Goal: Task Accomplishment & Management: Use online tool/utility

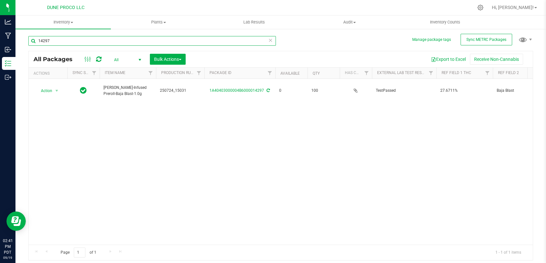
click at [122, 41] on input "14297" at bounding box center [151, 41] width 247 height 10
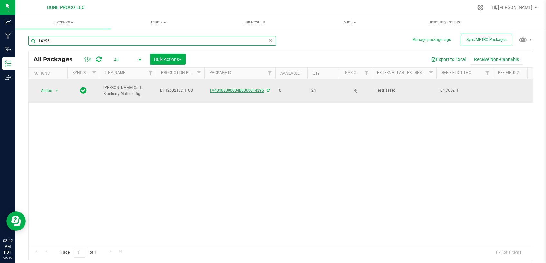
type input "14296"
click at [241, 88] on link "1A40403000004B6000014296" at bounding box center [237, 90] width 54 height 5
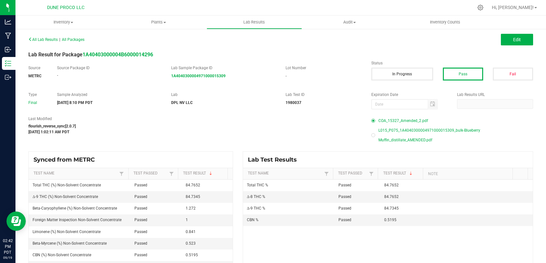
click at [403, 129] on span "L015_P075_1A4040300004971000015309_bulk-Blueberry Muffin_distillate_AMENDED.pdf" at bounding box center [455, 135] width 155 height 19
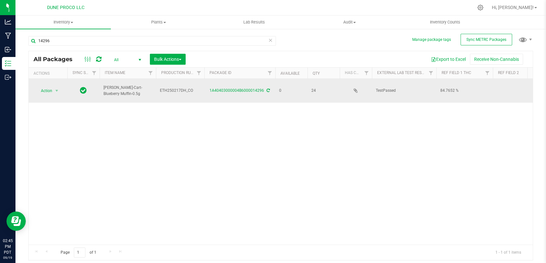
click at [267, 89] on icon at bounding box center [268, 91] width 3 height 4
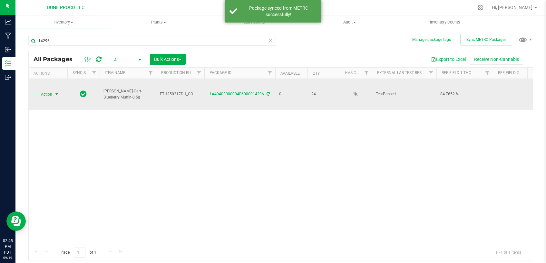
click at [47, 93] on span "Action" at bounding box center [43, 94] width 17 height 9
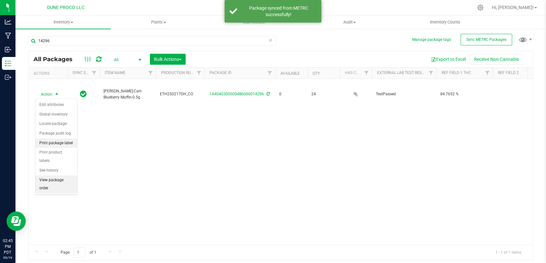
drag, startPoint x: 58, startPoint y: 142, endPoint x: 65, endPoint y: 150, distance: 11.0
click at [64, 140] on li "Print package label" at bounding box center [56, 144] width 42 height 10
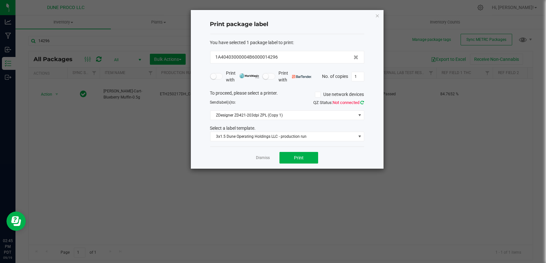
click at [363, 103] on icon at bounding box center [363, 103] width 4 height 4
click at [293, 158] on button "Print" at bounding box center [298, 158] width 39 height 12
click at [264, 160] on link "Dismiss" at bounding box center [263, 157] width 14 height 5
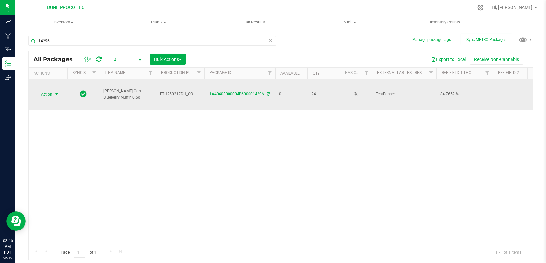
click at [52, 94] on span "Action" at bounding box center [43, 94] width 17 height 9
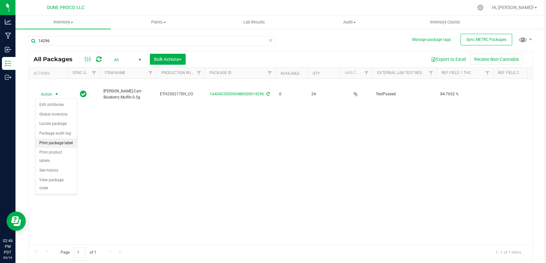
click at [50, 140] on li "Print package label" at bounding box center [56, 144] width 42 height 10
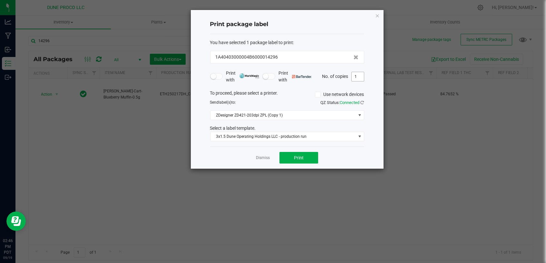
click at [361, 80] on input "1" at bounding box center [357, 76] width 12 height 9
type input "24"
click at [290, 160] on button "Print" at bounding box center [298, 158] width 39 height 12
click at [262, 155] on link "Dismiss" at bounding box center [263, 157] width 14 height 5
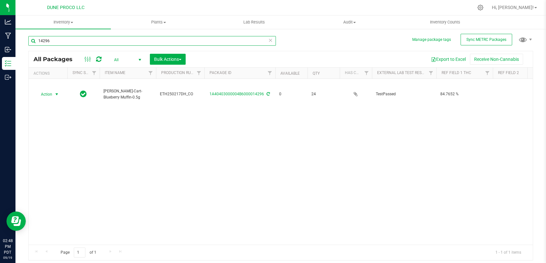
click at [250, 41] on input "14296" at bounding box center [151, 41] width 247 height 10
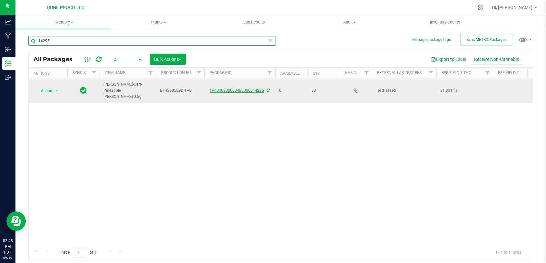
type input "14295"
click at [236, 88] on link "1A40403000004B6000014295" at bounding box center [237, 90] width 54 height 5
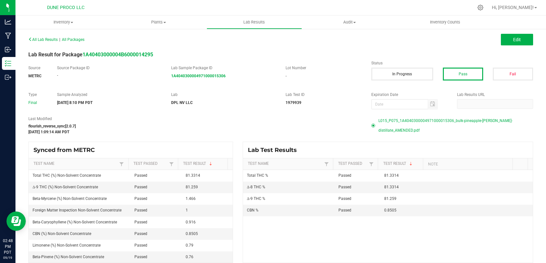
click at [382, 121] on span "L015_P075_1A4040300004971000015306_bulk-pineapple-runtz-distillate_AMENDED.pdf" at bounding box center [455, 125] width 155 height 19
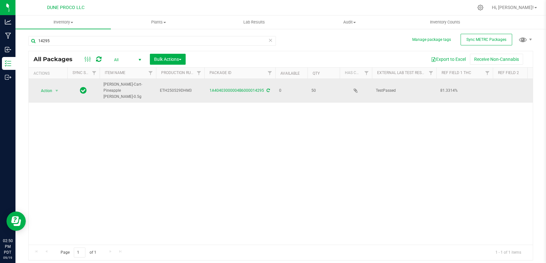
click at [268, 89] on icon at bounding box center [268, 91] width 3 height 4
click at [267, 89] on icon at bounding box center [268, 91] width 3 height 4
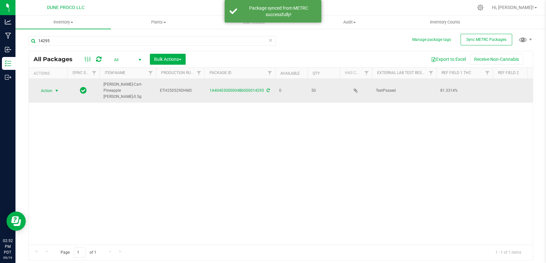
click at [43, 86] on span "Action" at bounding box center [43, 90] width 17 height 9
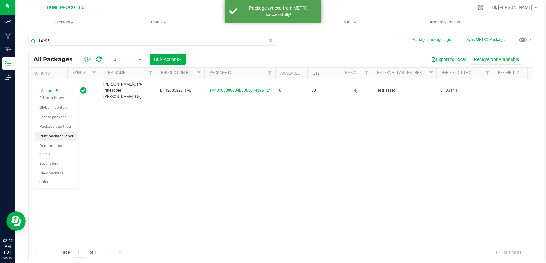
click at [40, 133] on li "Print package label" at bounding box center [56, 137] width 42 height 10
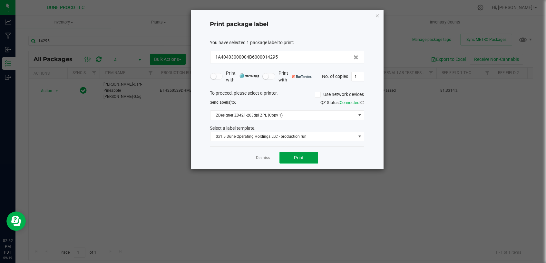
click at [303, 160] on button "Print" at bounding box center [298, 158] width 39 height 12
click at [258, 157] on link "Dismiss" at bounding box center [263, 157] width 14 height 5
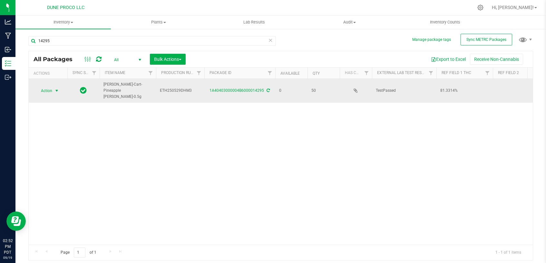
click at [52, 86] on span "Action" at bounding box center [43, 90] width 17 height 9
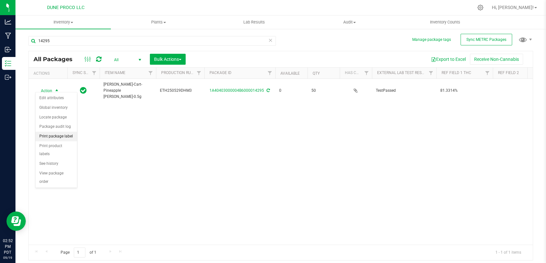
click at [48, 138] on li "Print package label" at bounding box center [56, 137] width 42 height 10
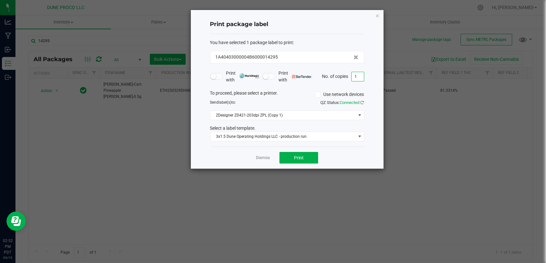
click at [361, 76] on input "1" at bounding box center [357, 76] width 12 height 9
type input "50"
click at [305, 157] on button "Print" at bounding box center [298, 158] width 39 height 12
click at [264, 157] on link "Dismiss" at bounding box center [263, 157] width 14 height 5
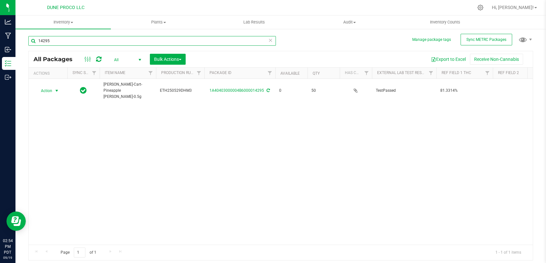
click at [190, 37] on input "14295" at bounding box center [151, 41] width 247 height 10
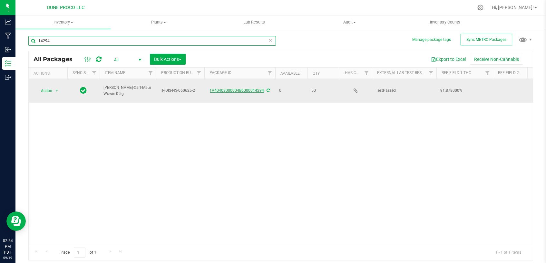
type input "14294"
click at [246, 88] on link "1A40403000004B6000014294" at bounding box center [237, 90] width 54 height 5
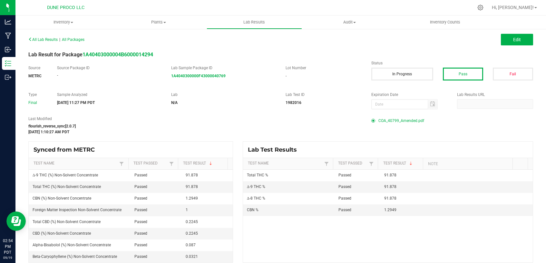
click at [399, 120] on span "COA_40799_Amended.pdf" at bounding box center [401, 121] width 46 height 10
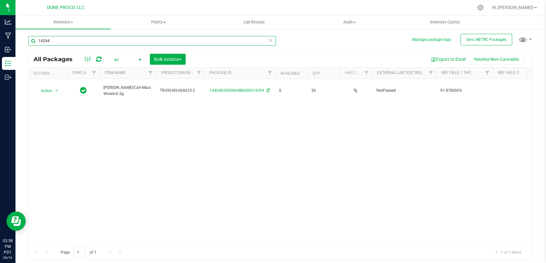
click at [111, 41] on input "14294" at bounding box center [151, 41] width 247 height 10
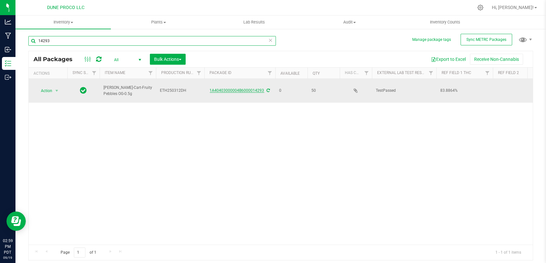
type input "14293"
click at [238, 88] on link "1A40403000004B6000014293" at bounding box center [237, 90] width 54 height 5
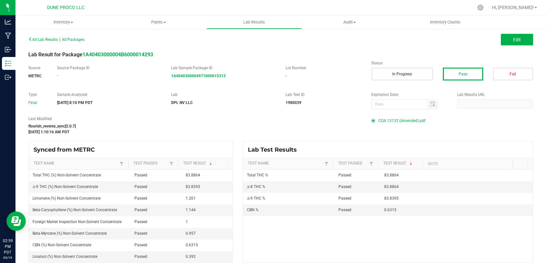
click at [408, 122] on span "COA 13132 (Amended).pdf" at bounding box center [401, 121] width 47 height 10
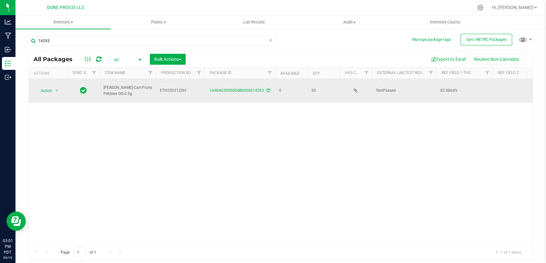
click at [267, 89] on icon at bounding box center [268, 91] width 3 height 4
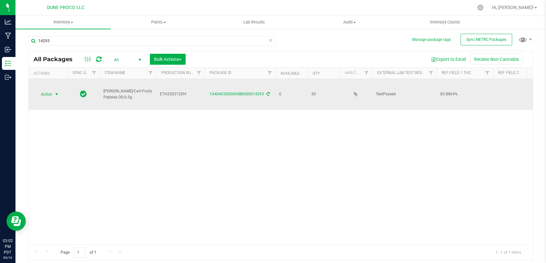
click at [41, 95] on span "Action" at bounding box center [43, 94] width 17 height 9
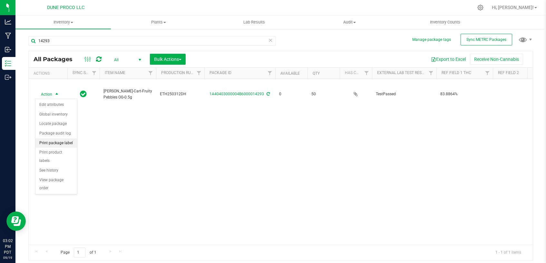
click at [43, 144] on li "Print package label" at bounding box center [56, 144] width 42 height 10
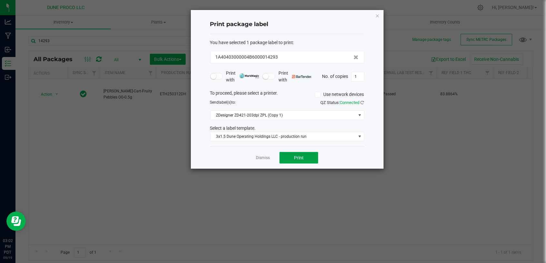
click at [309, 161] on button "Print" at bounding box center [298, 158] width 39 height 12
click at [361, 76] on input "1" at bounding box center [357, 76] width 12 height 9
type input "50"
click at [292, 157] on button "Print" at bounding box center [298, 158] width 39 height 12
click at [260, 157] on link "Dismiss" at bounding box center [263, 157] width 14 height 5
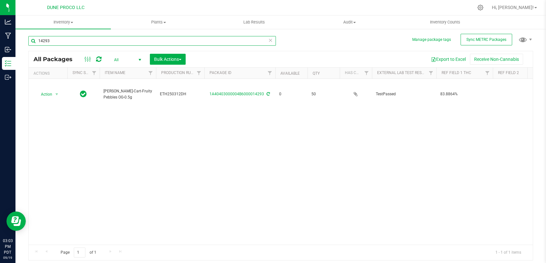
click at [145, 41] on input "14293" at bounding box center [151, 41] width 247 height 10
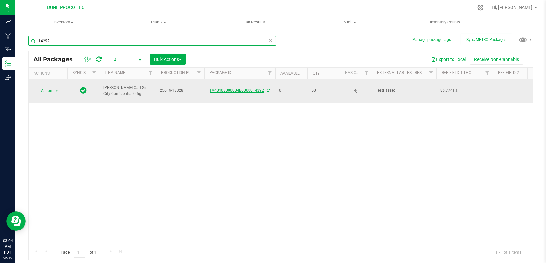
type input "14292"
click at [227, 88] on link "1A40403000004B6000014292" at bounding box center [237, 90] width 54 height 5
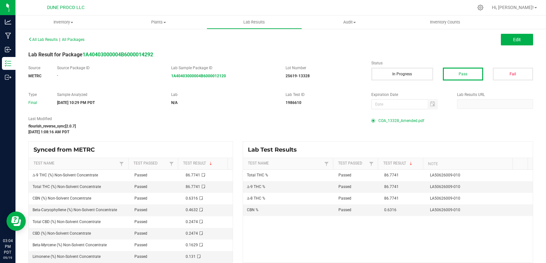
click at [378, 119] on span "COA_13328_Amended.pdf" at bounding box center [401, 121] width 46 height 10
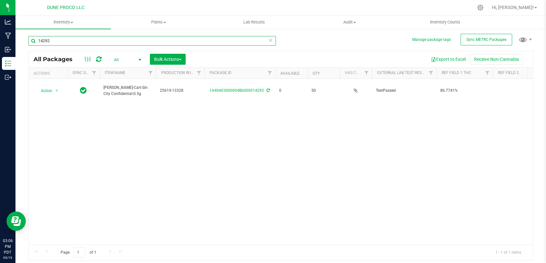
click at [139, 43] on input "14292" at bounding box center [151, 41] width 247 height 10
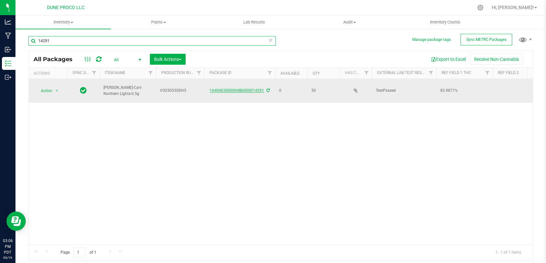
type input "14291"
click at [254, 88] on link "1A40403000004B6000014291" at bounding box center [237, 90] width 54 height 5
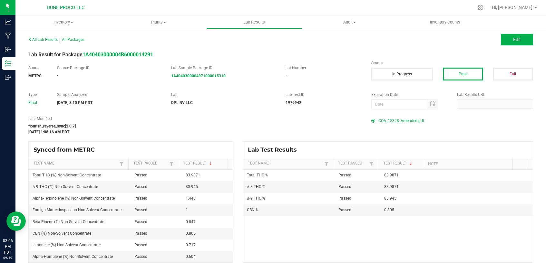
click at [408, 120] on span "COA_15328_Amended.pdf" at bounding box center [401, 121] width 46 height 10
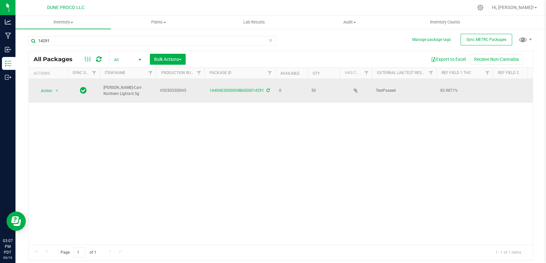
click at [267, 89] on icon at bounding box center [268, 91] width 3 height 4
click at [52, 86] on span "Action" at bounding box center [43, 90] width 17 height 9
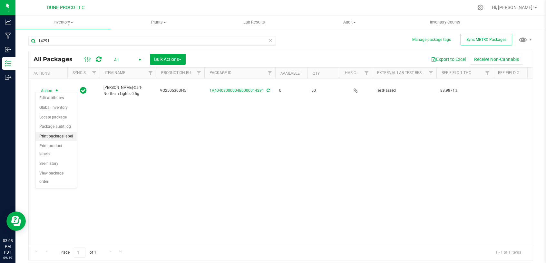
click at [45, 135] on li "Print package label" at bounding box center [56, 137] width 42 height 10
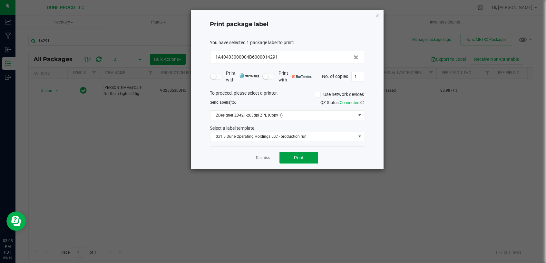
click at [292, 161] on button "Print" at bounding box center [298, 158] width 39 height 12
click at [352, 77] on input "1" at bounding box center [357, 76] width 12 height 9
type input "50"
click at [293, 155] on button "Print" at bounding box center [298, 158] width 39 height 12
click at [260, 159] on link "Dismiss" at bounding box center [263, 157] width 14 height 5
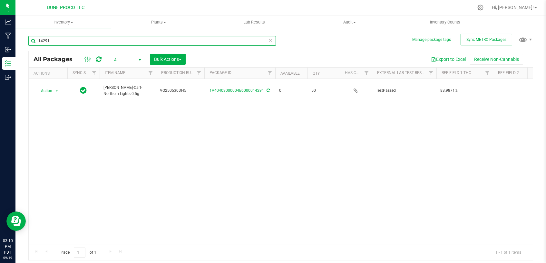
click at [182, 40] on input "14291" at bounding box center [151, 41] width 247 height 10
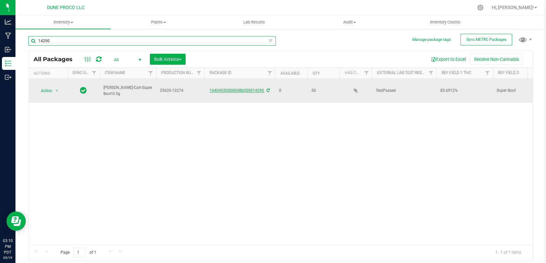
type input "14290"
click at [223, 88] on link "1A40403000004B6000014290" at bounding box center [237, 90] width 54 height 5
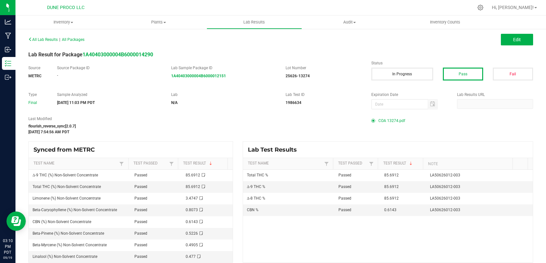
click at [390, 121] on span "COA 13274.pdf" at bounding box center [391, 121] width 27 height 10
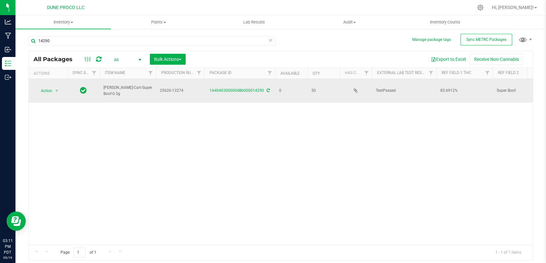
click at [267, 89] on icon at bounding box center [268, 91] width 3 height 4
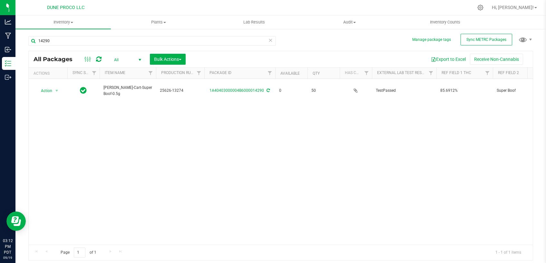
drag, startPoint x: 268, startPoint y: 87, endPoint x: 268, endPoint y: 101, distance: 13.9
click at [268, 89] on icon at bounding box center [268, 91] width 3 height 4
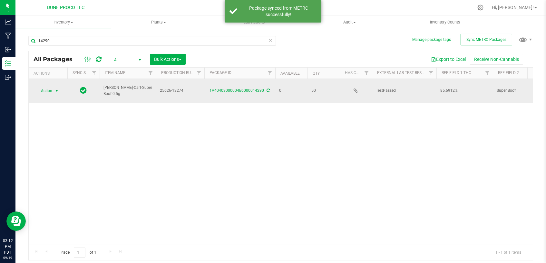
click at [50, 87] on span "Action" at bounding box center [43, 90] width 17 height 9
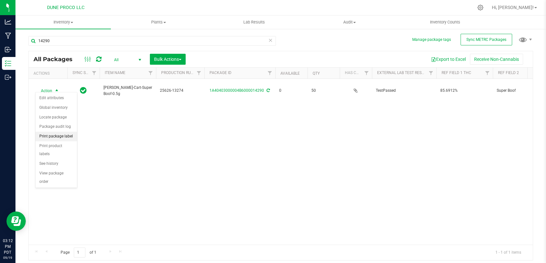
click at [62, 138] on li "Print package label" at bounding box center [56, 137] width 42 height 10
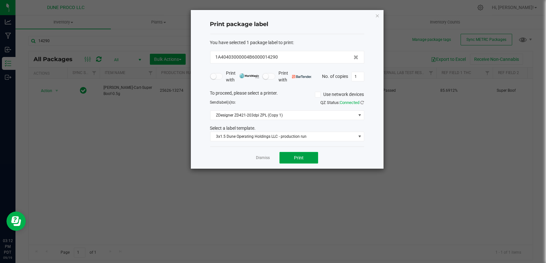
click at [299, 158] on span "Print" at bounding box center [299, 157] width 10 height 5
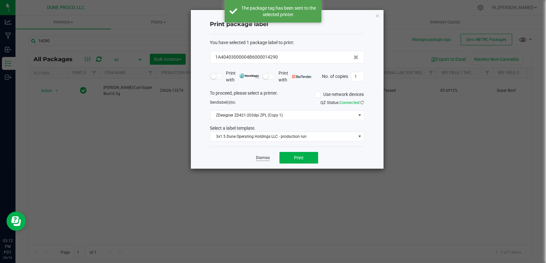
click at [266, 157] on link "Dismiss" at bounding box center [263, 157] width 14 height 5
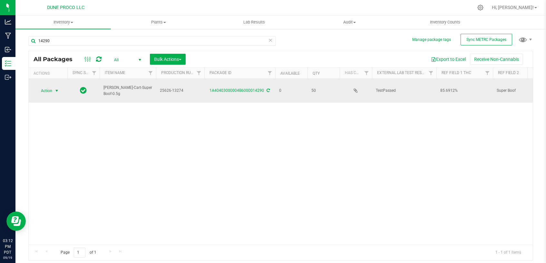
click at [43, 88] on span "Action" at bounding box center [43, 90] width 17 height 9
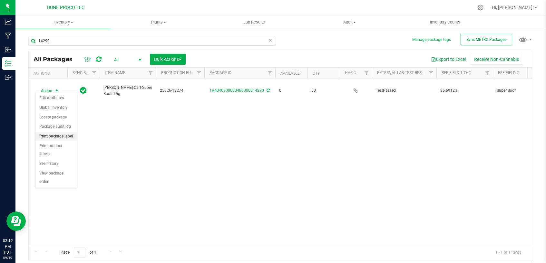
click at [74, 135] on li "Print package label" at bounding box center [56, 137] width 42 height 10
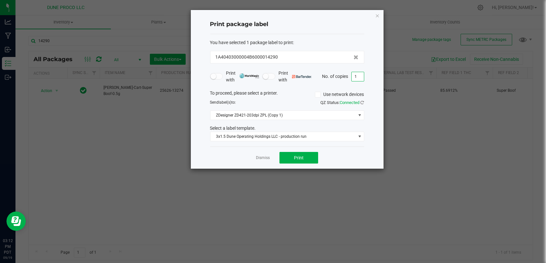
click at [355, 78] on input "1" at bounding box center [357, 76] width 12 height 9
type input "50"
click at [305, 153] on button "Print" at bounding box center [298, 158] width 39 height 12
click at [264, 156] on link "Dismiss" at bounding box center [263, 157] width 14 height 5
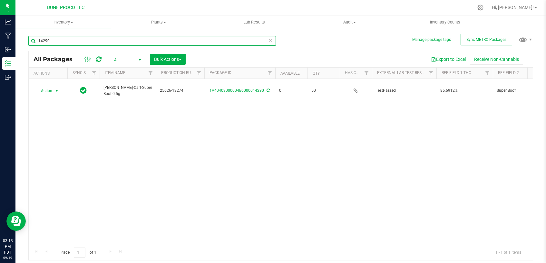
click at [130, 40] on input "14290" at bounding box center [151, 41] width 247 height 10
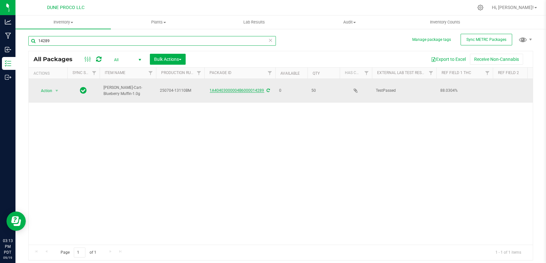
type input "14289"
click at [241, 88] on link "1A40403000004B6000014289" at bounding box center [237, 90] width 54 height 5
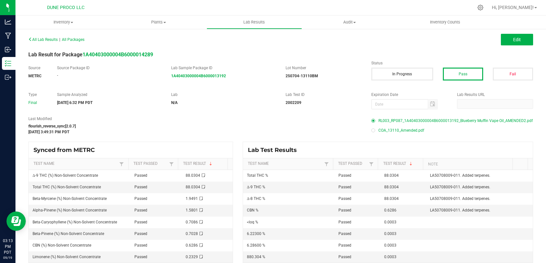
click at [437, 119] on span "RL003_RP087_1A40403000004B6000013192_Blueberry Muffin Vape Oil_AMENDED2.pdf" at bounding box center [455, 121] width 154 height 10
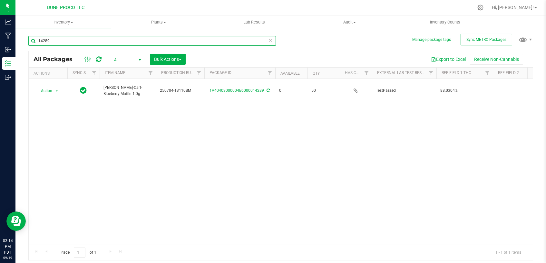
click at [134, 40] on input "14289" at bounding box center [151, 41] width 247 height 10
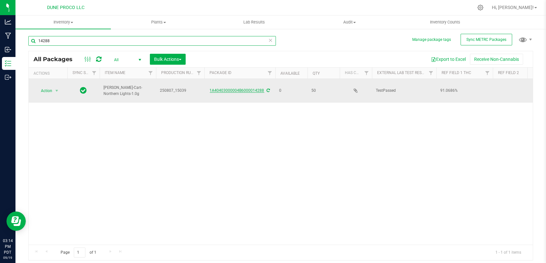
type input "14288"
click at [244, 88] on link "1A40403000004B6000014288" at bounding box center [237, 90] width 54 height 5
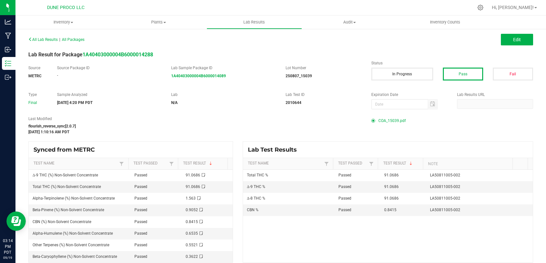
click at [390, 122] on span "COA_15039.pdf" at bounding box center [391, 121] width 27 height 10
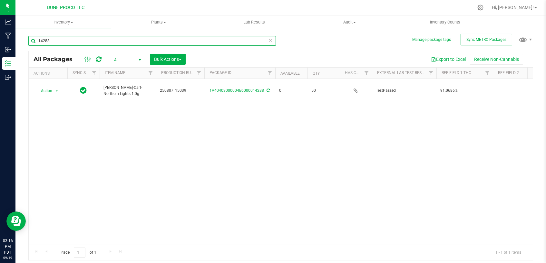
click at [122, 39] on input "14288" at bounding box center [151, 41] width 247 height 10
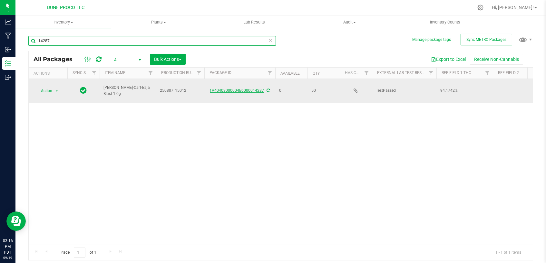
type input "14287"
click at [224, 88] on link "1A40403000004B6000014287" at bounding box center [237, 90] width 54 height 5
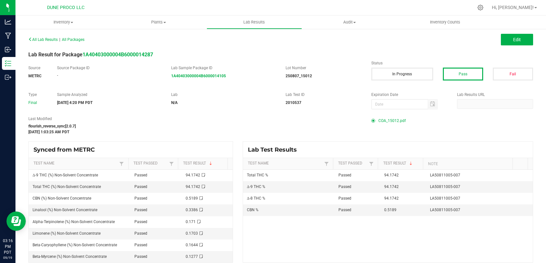
click at [392, 122] on span "COA_15012.pdf" at bounding box center [391, 121] width 27 height 10
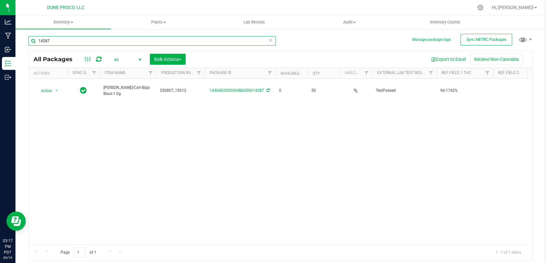
click at [78, 39] on input "14287" at bounding box center [151, 41] width 247 height 10
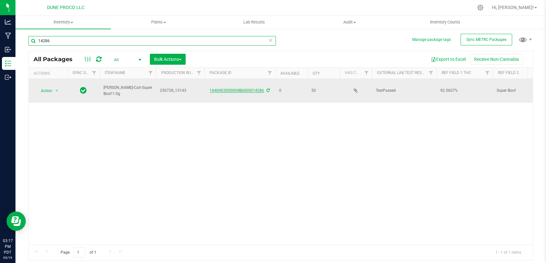
type input "14286"
click at [226, 88] on link "1A40403000004B6000014286" at bounding box center [237, 90] width 54 height 5
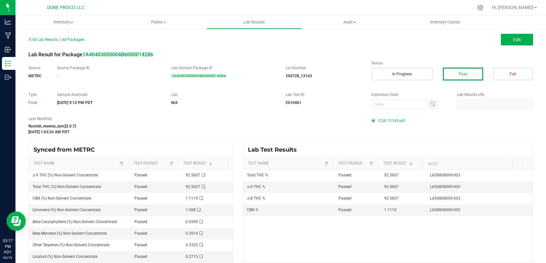
click at [391, 123] on span "COA 13143.pdf" at bounding box center [391, 121] width 27 height 10
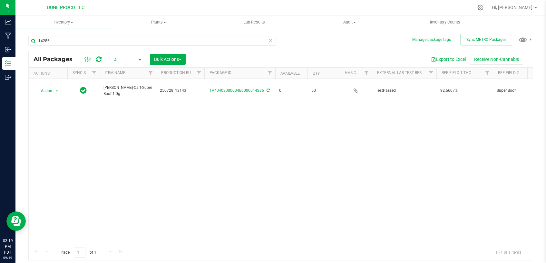
click at [107, 46] on div "14286" at bounding box center [151, 43] width 247 height 15
click at [107, 41] on input "14286" at bounding box center [151, 41] width 247 height 10
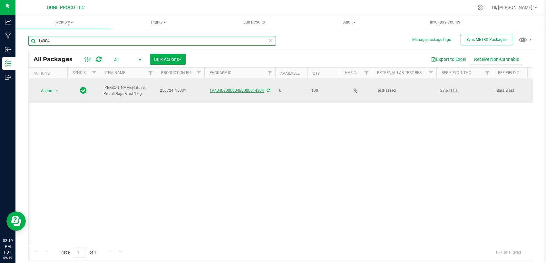
type input "14304"
click at [233, 88] on link "1A40403000004B6000014304" at bounding box center [237, 90] width 54 height 5
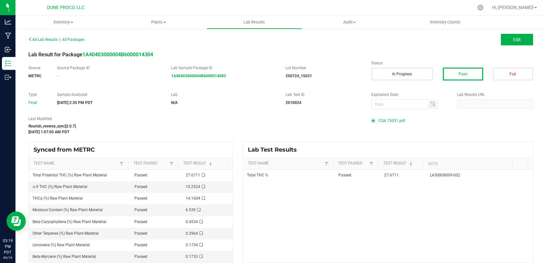
click at [399, 121] on span "COA 15031.pdf" at bounding box center [391, 121] width 27 height 10
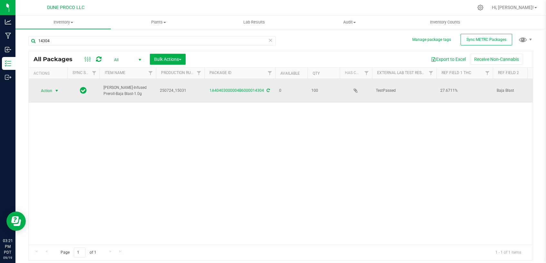
click at [52, 88] on span "Action" at bounding box center [43, 90] width 17 height 9
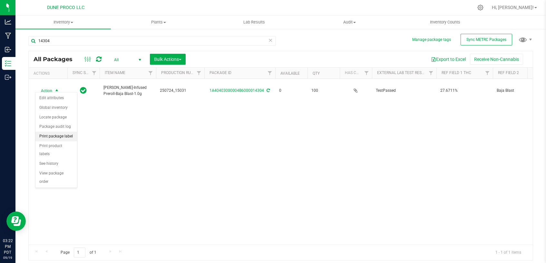
click at [63, 135] on li "Print package label" at bounding box center [56, 137] width 42 height 10
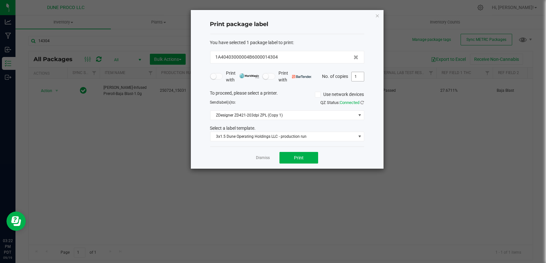
click at [356, 73] on input "1" at bounding box center [357, 76] width 12 height 9
type input "2"
click at [265, 161] on div "Dismiss Print" at bounding box center [287, 158] width 154 height 22
click at [264, 157] on link "Dismiss" at bounding box center [263, 157] width 14 height 5
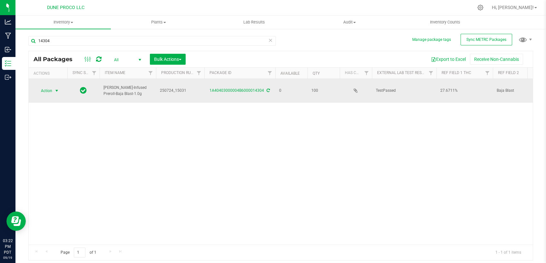
click at [55, 88] on span "select" at bounding box center [56, 90] width 5 height 5
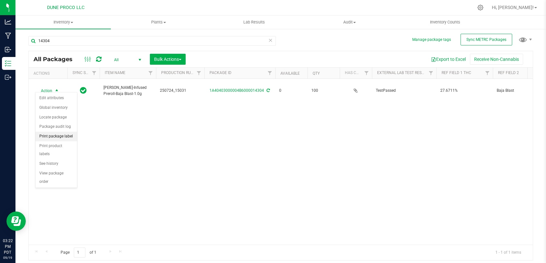
click at [59, 134] on li "Print package label" at bounding box center [56, 137] width 42 height 10
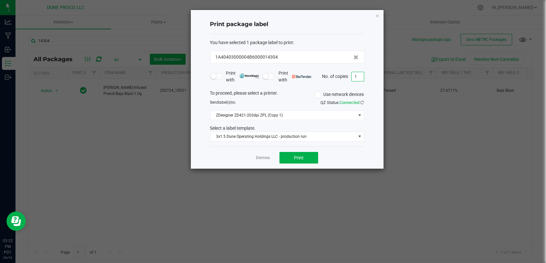
click at [358, 81] on input "1" at bounding box center [357, 76] width 12 height 9
type input "100"
click at [291, 157] on button "Print" at bounding box center [298, 158] width 39 height 12
click at [259, 159] on link "Dismiss" at bounding box center [263, 157] width 14 height 5
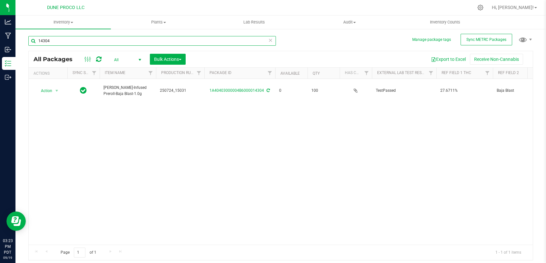
click at [107, 42] on input "14304" at bounding box center [151, 41] width 247 height 10
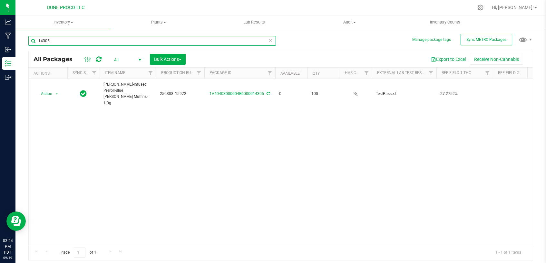
type input "14305"
click at [192, 107] on div "Action Action Edit attributes Global inventory Locate package Package audit log…" at bounding box center [281, 162] width 504 height 166
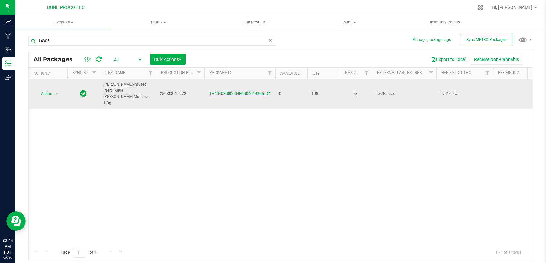
click at [255, 91] on link "1A40403000004B6000014305" at bounding box center [237, 93] width 54 height 5
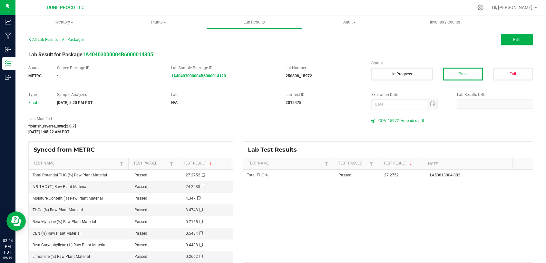
click at [405, 120] on span "COA_15972_Amended.pdf" at bounding box center [401, 121] width 46 height 10
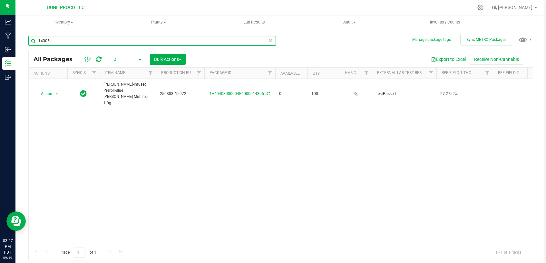
click at [120, 40] on input "14305" at bounding box center [151, 41] width 247 height 10
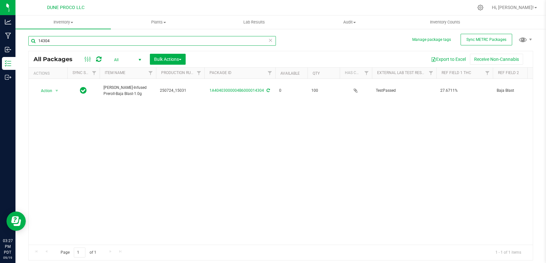
type input "14304"
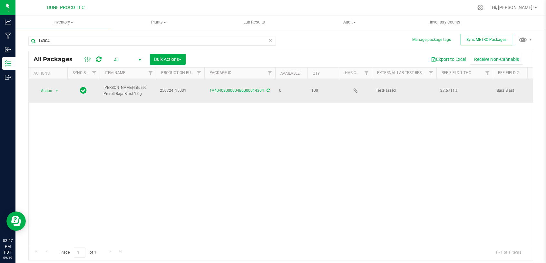
click at [268, 89] on icon at bounding box center [268, 91] width 3 height 4
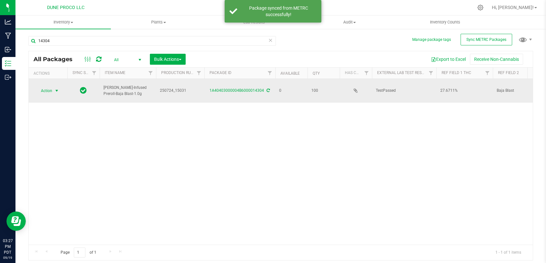
click at [47, 86] on span "Action" at bounding box center [43, 90] width 17 height 9
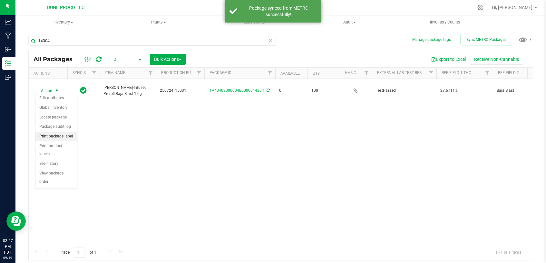
click at [54, 139] on li "Print package label" at bounding box center [56, 137] width 42 height 10
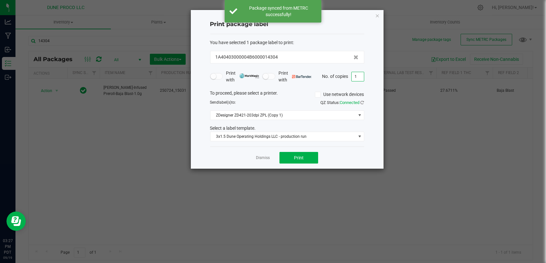
click at [357, 77] on input "1" at bounding box center [357, 76] width 12 height 9
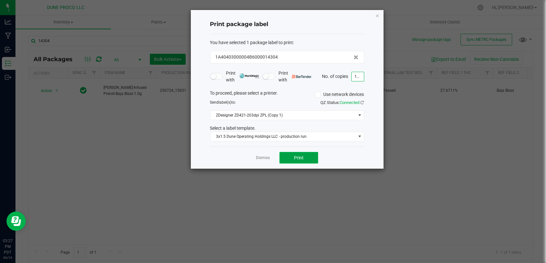
click at [312, 159] on button "Print" at bounding box center [298, 158] width 39 height 12
click at [359, 77] on input "100" at bounding box center [357, 76] width 12 height 9
type input "1"
click at [308, 159] on button "Print" at bounding box center [298, 158] width 39 height 12
click at [266, 158] on link "Dismiss" at bounding box center [263, 157] width 14 height 5
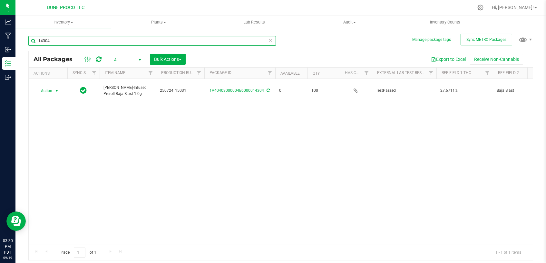
click at [128, 40] on input "14304" at bounding box center [151, 41] width 247 height 10
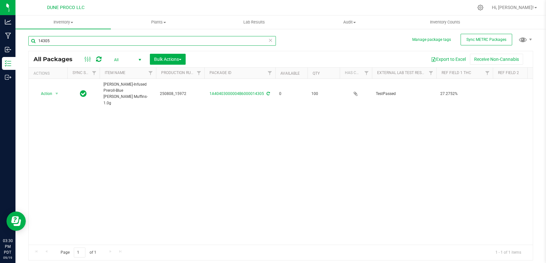
type input "14305"
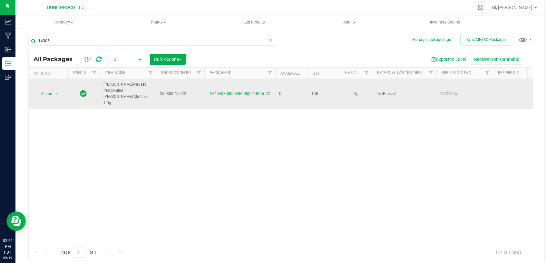
click at [267, 92] on icon at bounding box center [268, 94] width 3 height 4
click at [46, 91] on span "Action" at bounding box center [43, 93] width 17 height 9
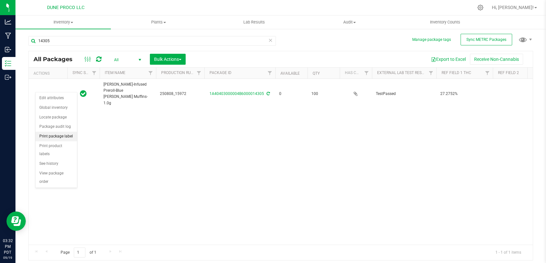
click at [71, 133] on li "Print package label" at bounding box center [56, 137] width 42 height 10
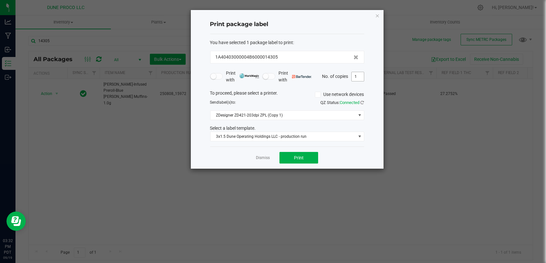
click at [357, 75] on input "1" at bounding box center [357, 76] width 12 height 9
type input "100"
click at [294, 155] on span "Print" at bounding box center [299, 157] width 10 height 5
click at [267, 161] on div "Dismiss Print" at bounding box center [287, 158] width 154 height 22
click at [265, 158] on link "Dismiss" at bounding box center [263, 157] width 14 height 5
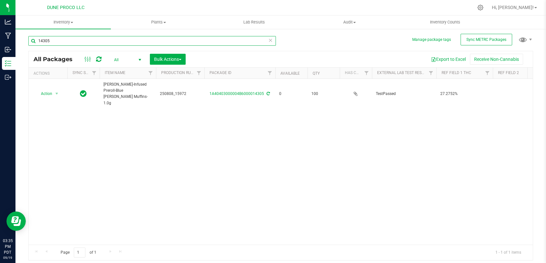
click at [151, 40] on input "14305" at bounding box center [151, 41] width 247 height 10
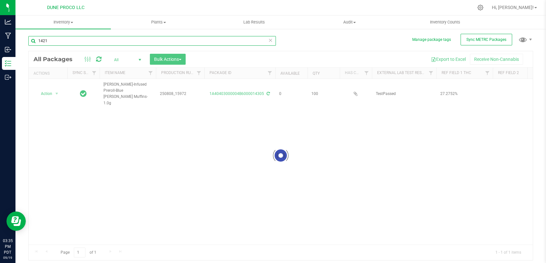
type input "14210"
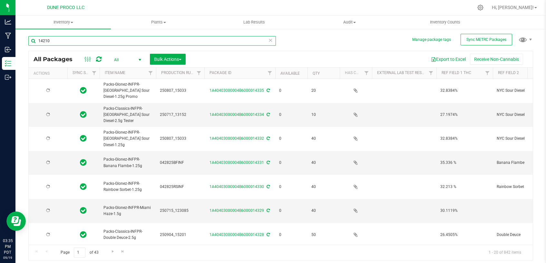
type input "2025-08-07"
type input "2025-07-17"
type input "2025-08-07"
type input "2025-04-28"
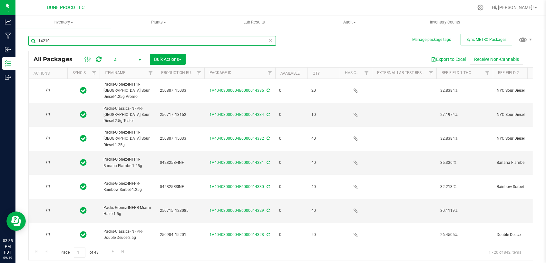
type input "2025-07-15"
type input "2025-07-17"
type input "2025-08-07"
type input "2025-07-17"
type input "2025-08-07"
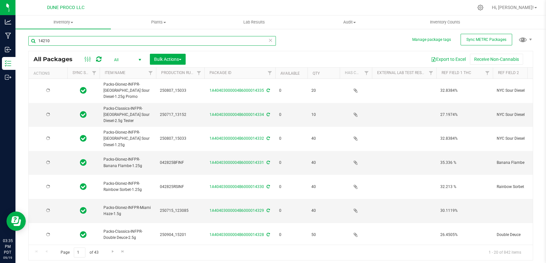
type input "2025-04-28"
type input "2025-07-15"
type input "2025-07-17"
type input "2025-08-08"
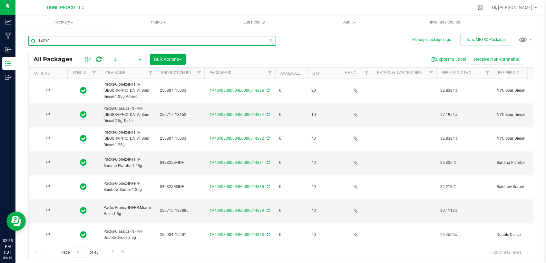
type input "2025-07-24"
type input "2025-08-08"
type input "2025-07-24"
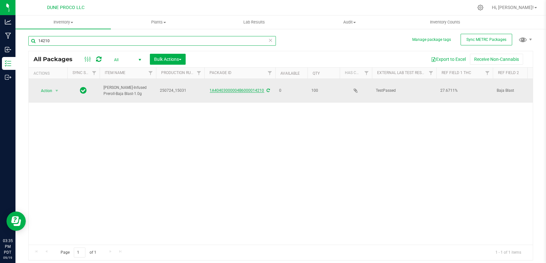
type input "14210"
click at [228, 88] on link "1A40403000004B6000014210" at bounding box center [237, 90] width 54 height 5
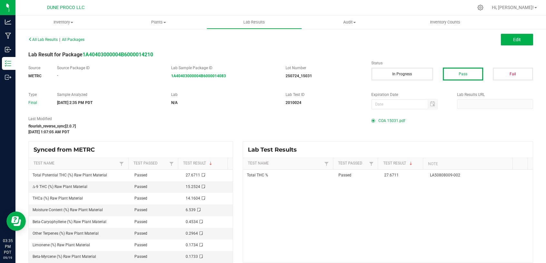
click at [397, 122] on span "COA 15031.pdf" at bounding box center [391, 121] width 27 height 10
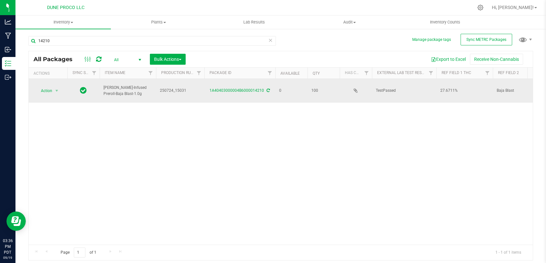
click at [267, 89] on icon at bounding box center [268, 91] width 3 height 4
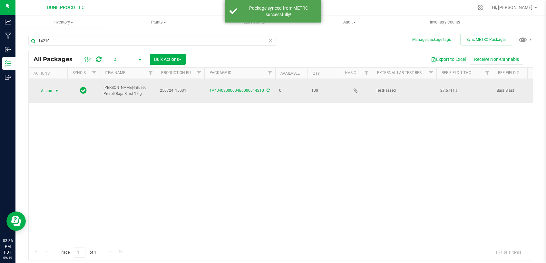
click at [45, 88] on span "Action" at bounding box center [43, 90] width 17 height 9
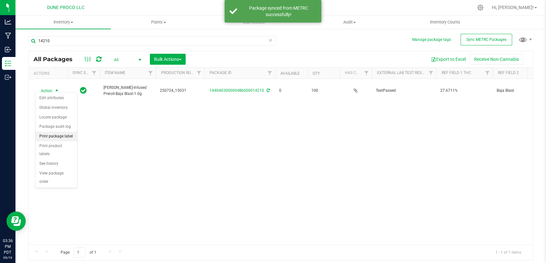
click at [58, 137] on li "Print package label" at bounding box center [56, 137] width 42 height 10
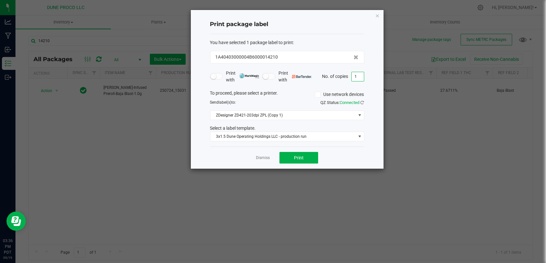
click at [360, 77] on input "1" at bounding box center [357, 76] width 12 height 9
type input "100"
click at [299, 157] on span "Print" at bounding box center [299, 157] width 10 height 5
click at [263, 157] on link "Dismiss" at bounding box center [263, 157] width 14 height 5
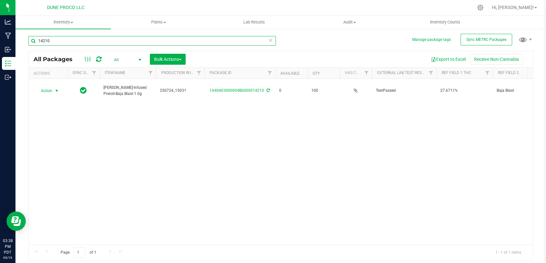
click at [90, 40] on input "14210" at bounding box center [151, 41] width 247 height 10
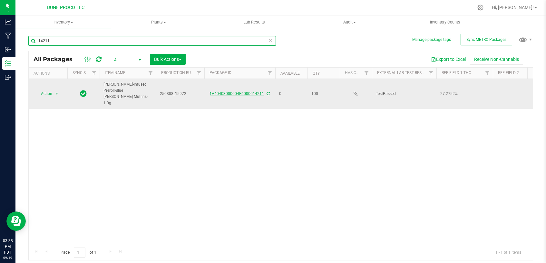
type input "14211"
click at [226, 91] on link "1A40403000004B6000014211" at bounding box center [237, 93] width 54 height 5
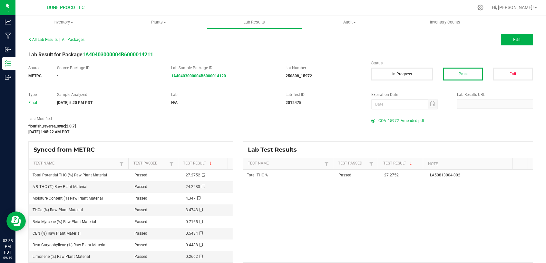
click at [403, 121] on span "COA_15972_Amended.pdf" at bounding box center [401, 121] width 46 height 10
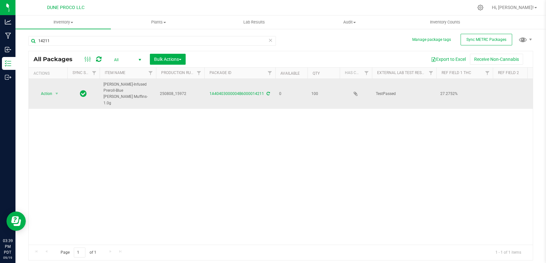
click at [268, 92] on icon at bounding box center [268, 94] width 3 height 4
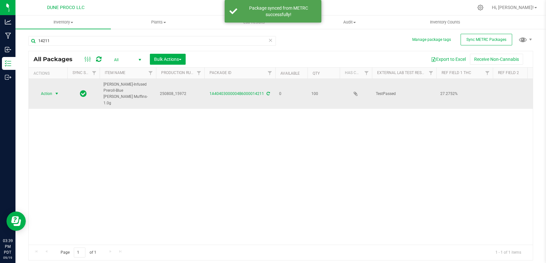
click at [50, 89] on span "Action" at bounding box center [43, 93] width 17 height 9
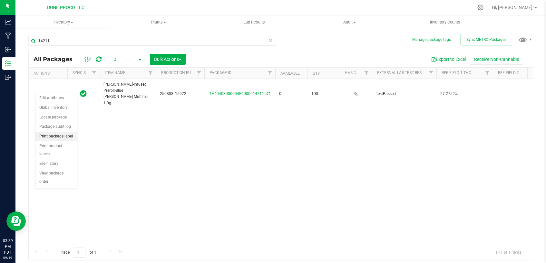
click at [46, 134] on li "Print package label" at bounding box center [56, 137] width 42 height 10
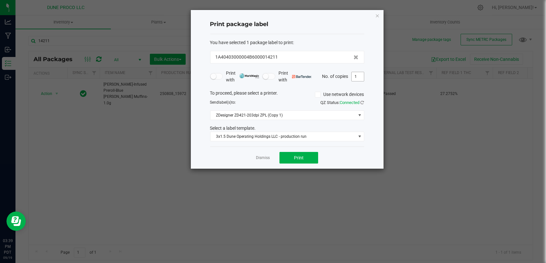
click at [358, 77] on input "1" at bounding box center [357, 76] width 12 height 9
type input "100"
click at [298, 158] on span "Print" at bounding box center [299, 157] width 10 height 5
click at [264, 157] on link "Dismiss" at bounding box center [263, 157] width 14 height 5
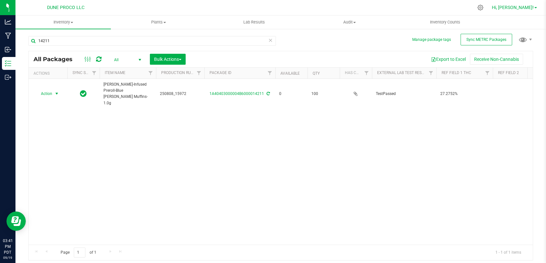
click at [524, 9] on span "Hi, [PERSON_NAME]!" at bounding box center [513, 7] width 42 height 5
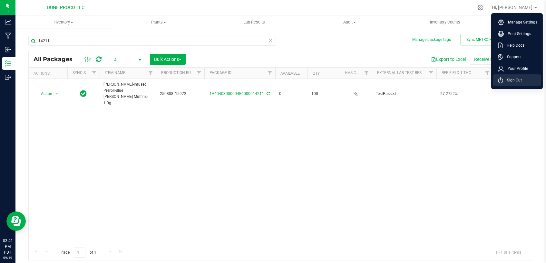
click at [505, 81] on span "Sign Out" at bounding box center [512, 80] width 19 height 6
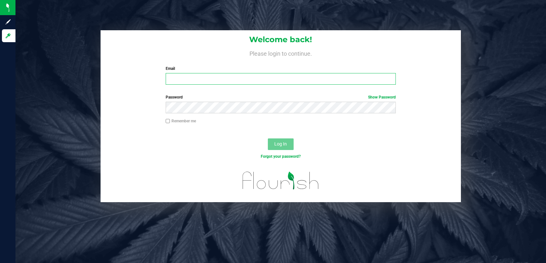
type input "kuam.mckay@yahoo.com"
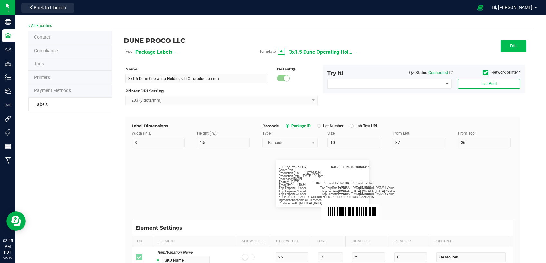
scroll to position [5290, 0]
click at [510, 47] on span "Edit" at bounding box center [513, 46] width 7 height 5
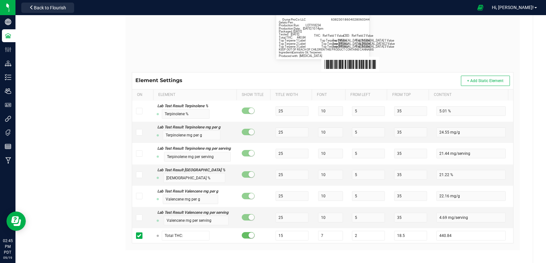
scroll to position [154, 0]
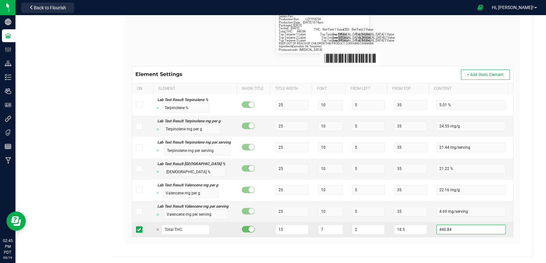
click at [452, 230] on input "440.84" at bounding box center [470, 230] width 69 height 10
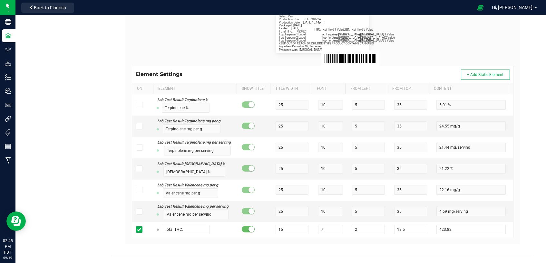
click at [524, 217] on div "DUNE PROCO LLC Type Package Labels Template 3x1.5 Dune Operating Holdings LLC -…" at bounding box center [322, 67] width 420 height 380
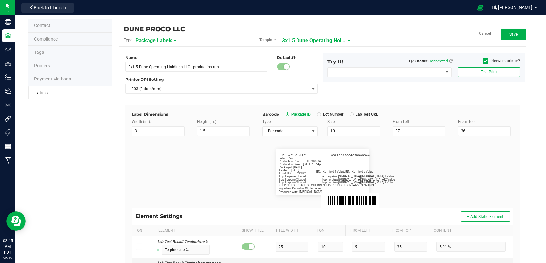
scroll to position [0, 0]
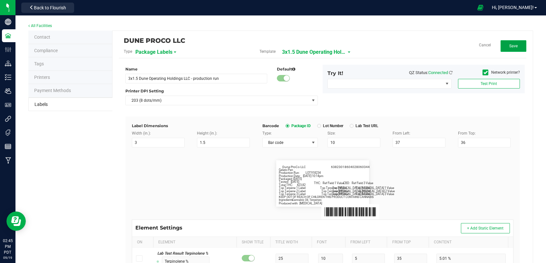
click at [505, 43] on button "Save" at bounding box center [513, 46] width 26 height 12
click at [513, 45] on button "Edit" at bounding box center [513, 46] width 26 height 12
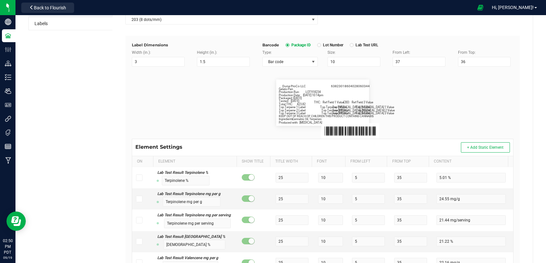
scroll to position [154, 0]
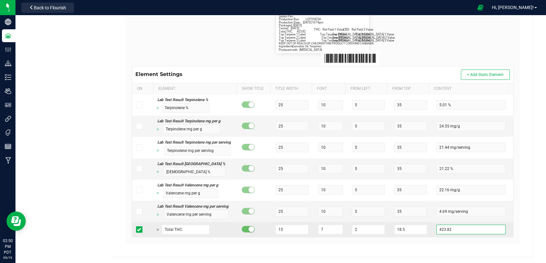
click at [468, 230] on input "423.82" at bounding box center [470, 230] width 69 height 10
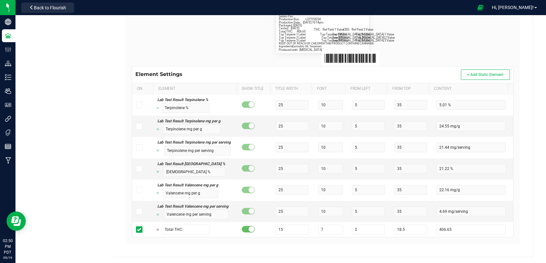
click at [524, 228] on div "DUNE PROCO LLC Type Package Labels Template 3x1.5 Dune Operating Holdings LLC -…" at bounding box center [322, 67] width 420 height 380
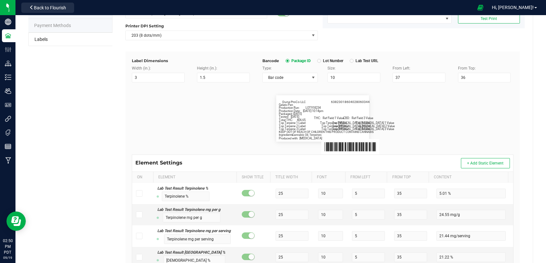
scroll to position [0, 0]
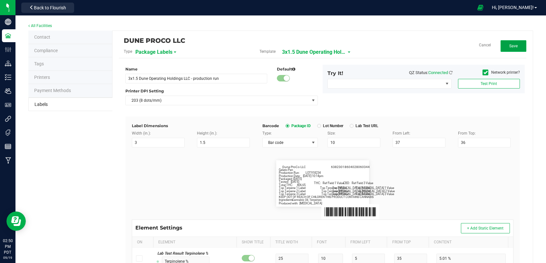
click at [507, 49] on button "Save" at bounding box center [513, 46] width 26 height 12
click at [510, 47] on span "Edit" at bounding box center [513, 46] width 7 height 5
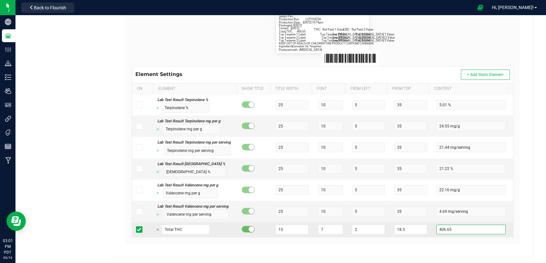
click at [449, 231] on input "406.65" at bounding box center [470, 230] width 69 height 10
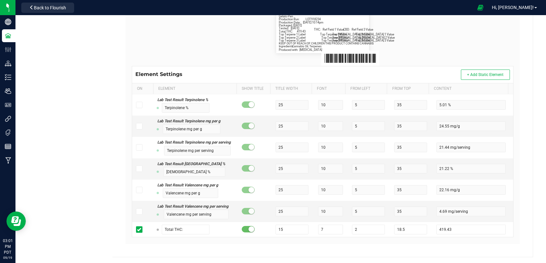
click at [519, 214] on div "DUNE PROCO LLC Type Package Labels Template 3x1.5 Dune Operating Holdings LLC -…" at bounding box center [322, 67] width 420 height 380
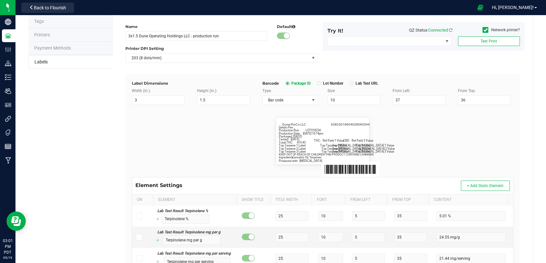
scroll to position [0, 0]
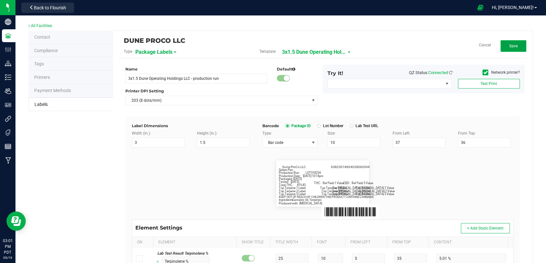
click at [511, 44] on span "Save" at bounding box center [513, 46] width 8 height 5
click at [510, 47] on span "Edit" at bounding box center [513, 46] width 7 height 5
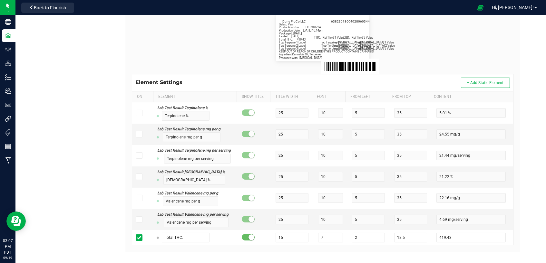
scroll to position [154, 0]
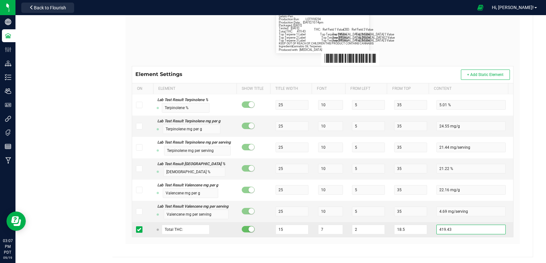
click at [452, 232] on input "419.43" at bounding box center [470, 230] width 69 height 10
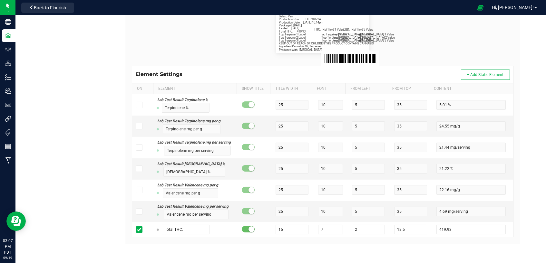
click at [522, 211] on div "DUNE PROCO LLC Type Package Labels Template 3x1.5 Dune Operating Holdings LLC -…" at bounding box center [322, 67] width 420 height 380
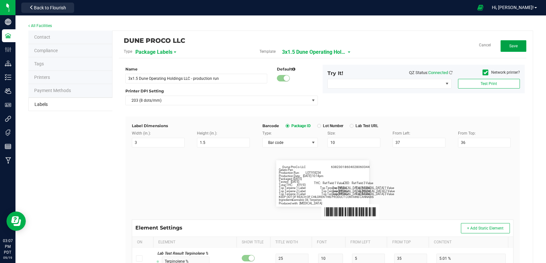
click at [517, 42] on button "Save" at bounding box center [513, 46] width 26 height 12
click at [505, 49] on button "Edit" at bounding box center [513, 46] width 26 height 12
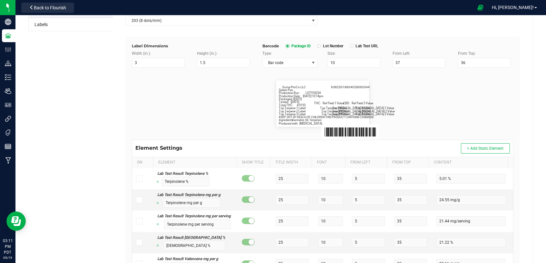
scroll to position [154, 0]
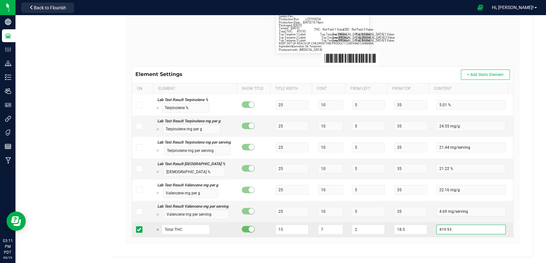
click at [470, 230] on input "419.93" at bounding box center [470, 230] width 69 height 10
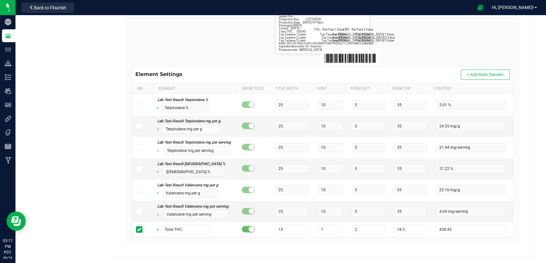
click at [468, 248] on div "Name 3x1.5 Dune Operating Holdings LLC - production run Default Printer DPI Set…" at bounding box center [323, 78] width 398 height 346
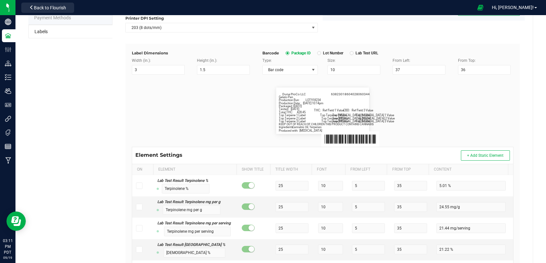
scroll to position [0, 0]
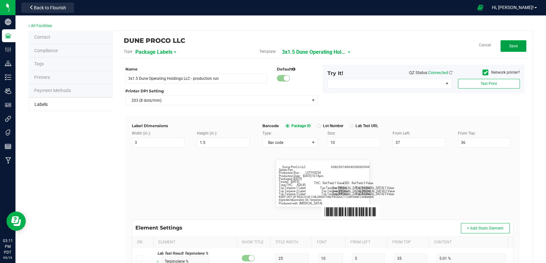
click at [509, 45] on span "Save" at bounding box center [513, 46] width 8 height 5
click at [501, 50] on button "Edit" at bounding box center [513, 46] width 26 height 12
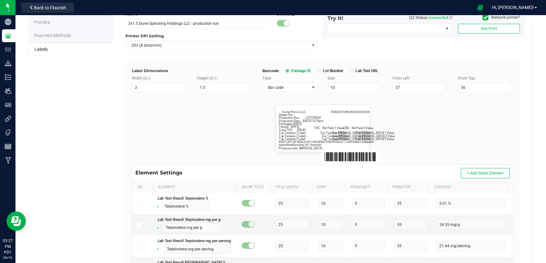
scroll to position [154, 0]
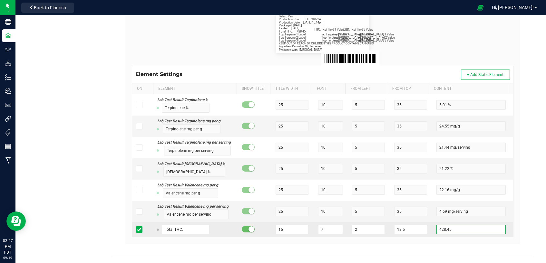
click at [462, 227] on input "428.45" at bounding box center [470, 230] width 69 height 10
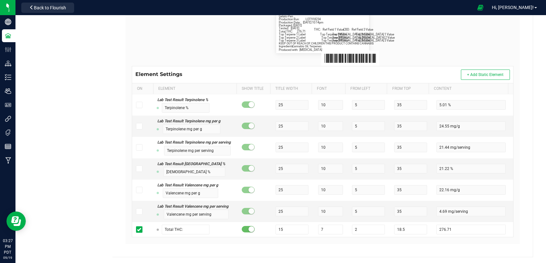
click at [517, 214] on div "DUNE PROCO LLC Type Package Labels Template 3x1.5 Dune Operating Holdings LLC -…" at bounding box center [322, 67] width 420 height 380
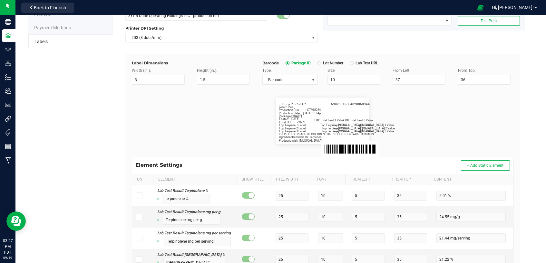
scroll to position [10, 0]
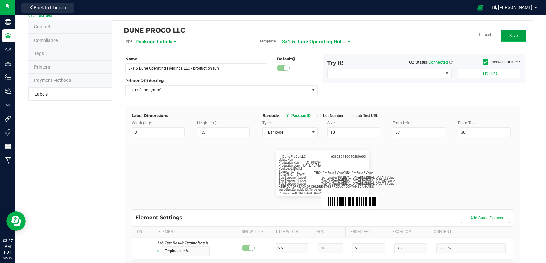
click at [514, 38] on button "Save" at bounding box center [513, 36] width 26 height 12
click at [519, 37] on button "Edit" at bounding box center [513, 36] width 26 height 12
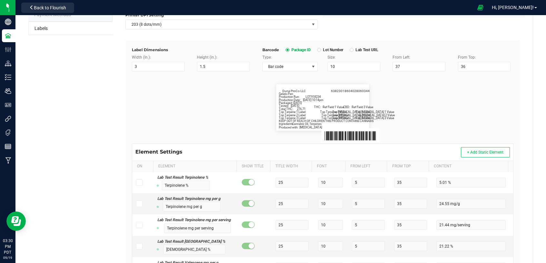
scroll to position [154, 0]
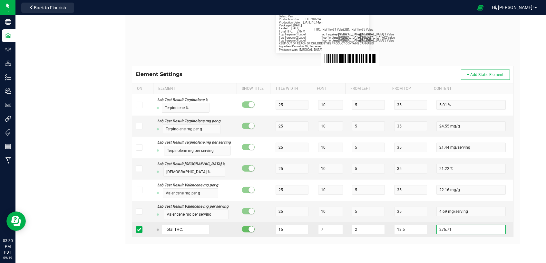
click at [451, 230] on input "276.71" at bounding box center [470, 230] width 69 height 10
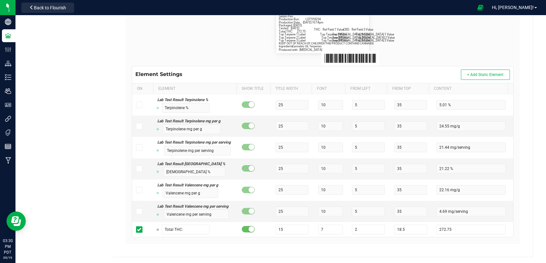
click at [453, 241] on div "Label Dimensions Width (in.): 3 Height (in.): 1.5 Barcode Package ID Lot Number…" at bounding box center [322, 103] width 394 height 281
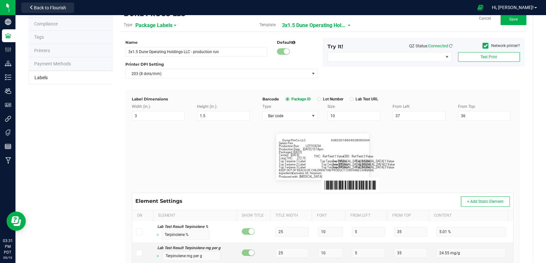
scroll to position [0, 0]
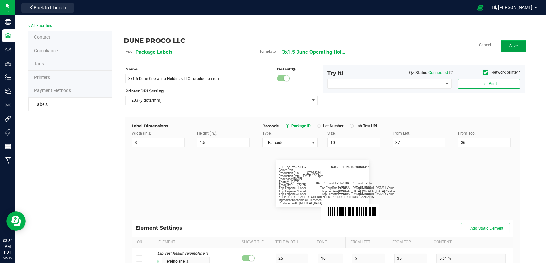
click at [511, 48] on span "Save" at bounding box center [513, 46] width 8 height 5
click at [507, 43] on button "Edit" at bounding box center [513, 46] width 26 height 12
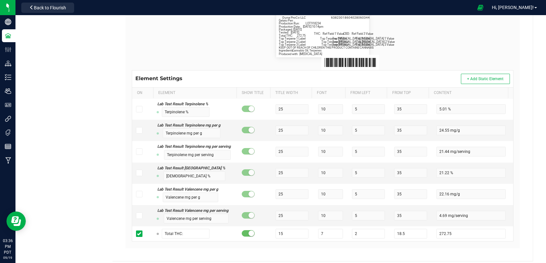
scroll to position [154, 0]
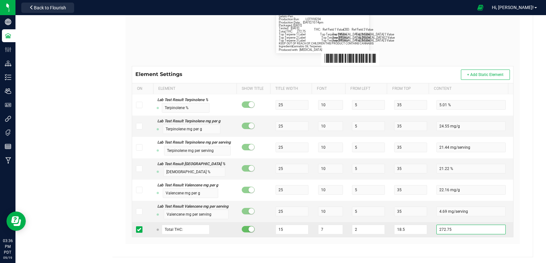
click at [458, 231] on input "272.75" at bounding box center [470, 230] width 69 height 10
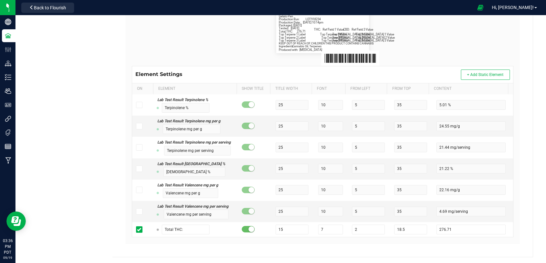
click at [469, 242] on div "Label Dimensions Width (in.): 3 Height (in.): 1.5 Barcode Package ID Lot Number…" at bounding box center [322, 103] width 394 height 281
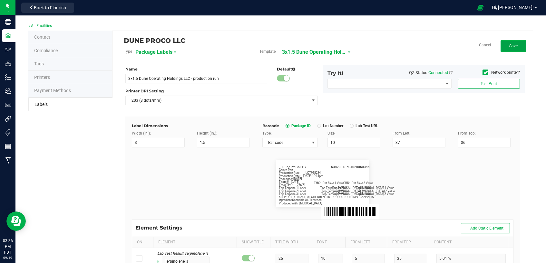
click at [514, 45] on button "Save" at bounding box center [513, 46] width 26 height 12
click at [510, 45] on span "Edit" at bounding box center [513, 46] width 7 height 5
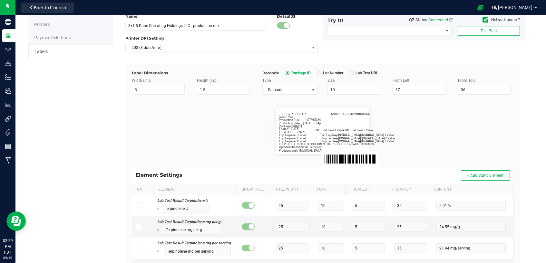
scroll to position [154, 0]
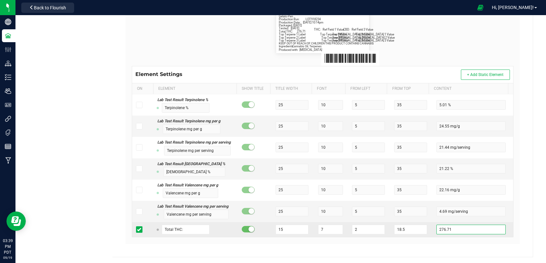
click at [474, 232] on input "276.71" at bounding box center [470, 230] width 69 height 10
type input "272.75"
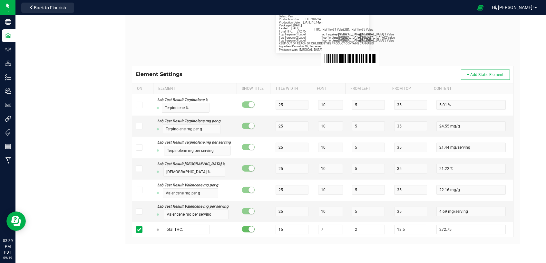
click at [515, 226] on div "Name 3x1.5 Dune Operating Holdings LLC - production run Default Printer DPI Set…" at bounding box center [323, 78] width 398 height 346
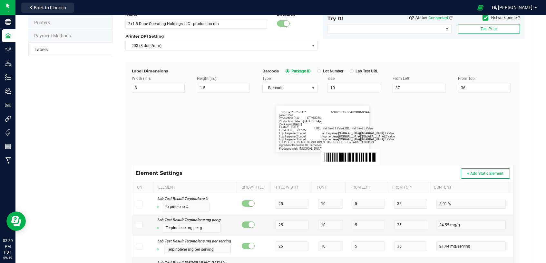
scroll to position [0, 0]
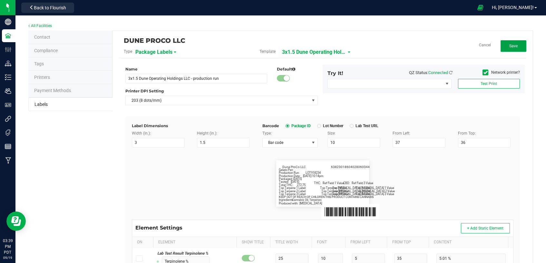
click at [509, 44] on span "Save" at bounding box center [513, 46] width 8 height 5
